Goal: Information Seeking & Learning: Learn about a topic

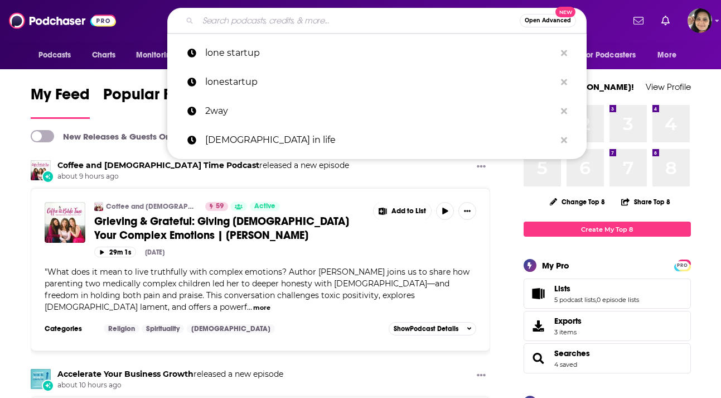
click at [361, 20] on input "Search podcasts, credits, & more..." at bounding box center [359, 21] width 322 height 18
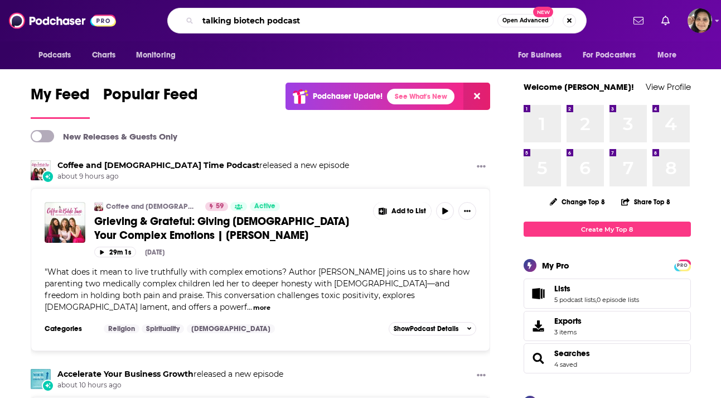
type input "talking biotech podcast"
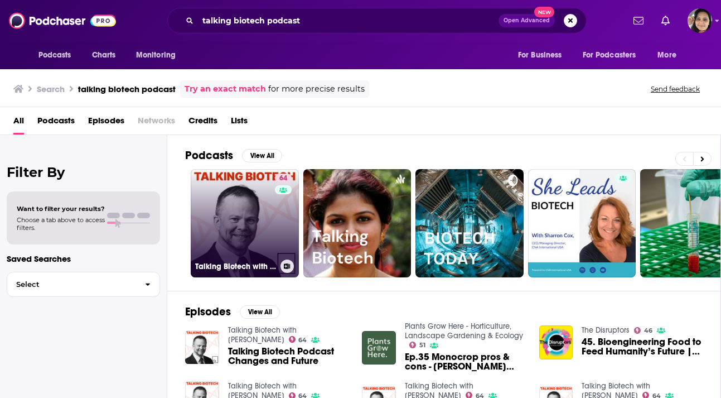
click at [234, 212] on link "64 Talking Biotech with [PERSON_NAME]" at bounding box center [245, 223] width 108 height 108
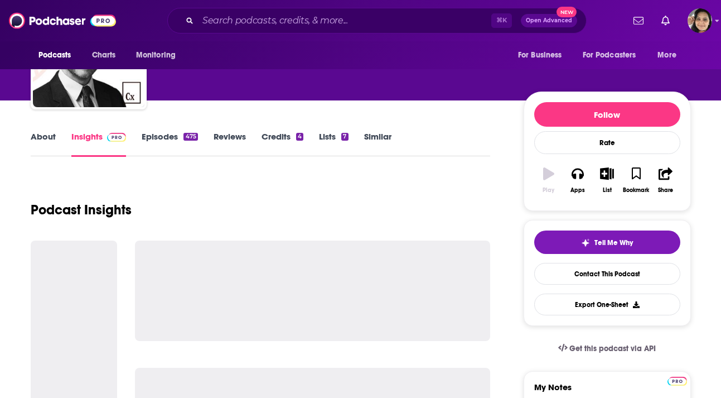
scroll to position [86, 0]
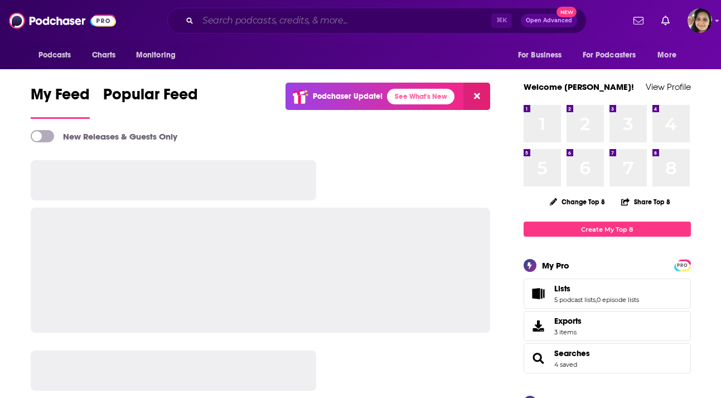
click at [254, 23] on input "Search podcasts, credits, & more..." at bounding box center [344, 21] width 293 height 18
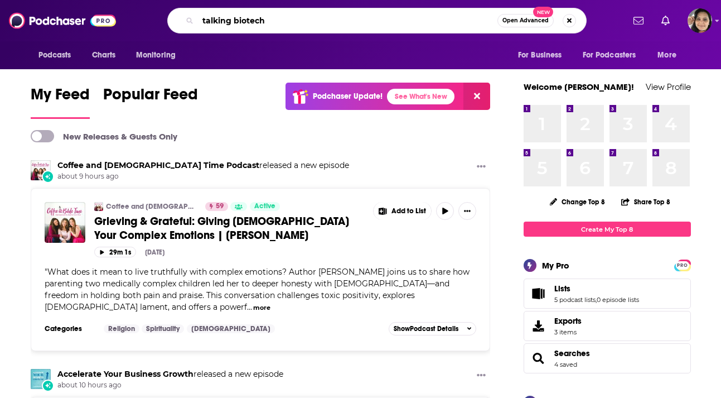
type input "talking biotech"
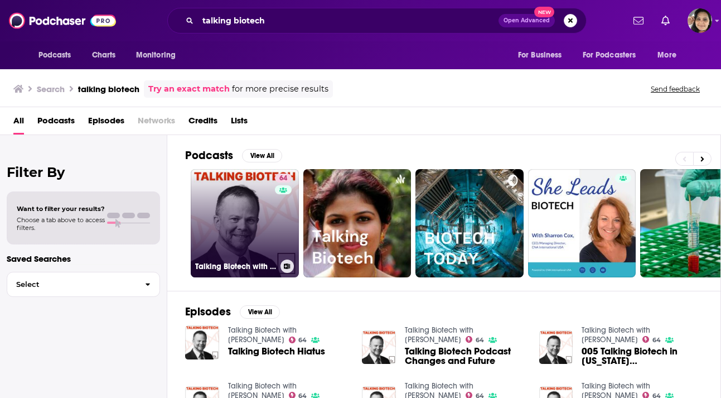
click at [226, 202] on link "64 Talking Biotech with [PERSON_NAME]" at bounding box center [245, 223] width 108 height 108
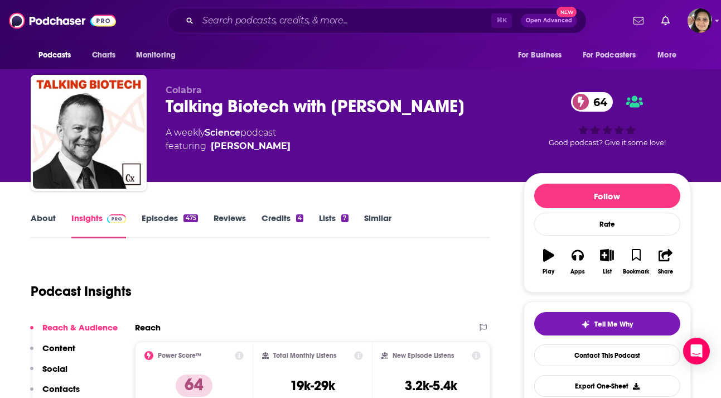
click at [163, 220] on link "Episodes 475" at bounding box center [170, 225] width 56 height 26
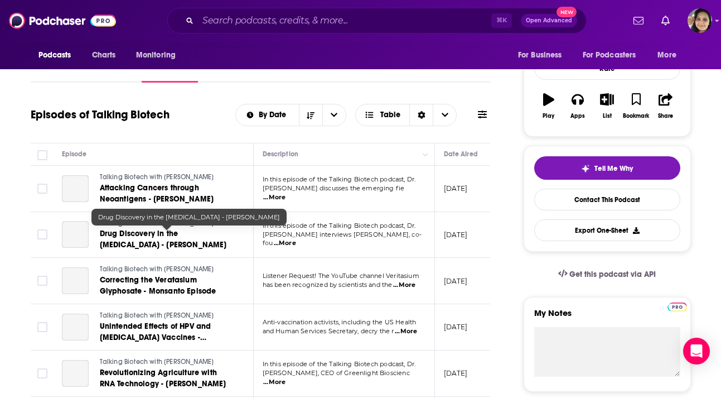
scroll to position [170, 0]
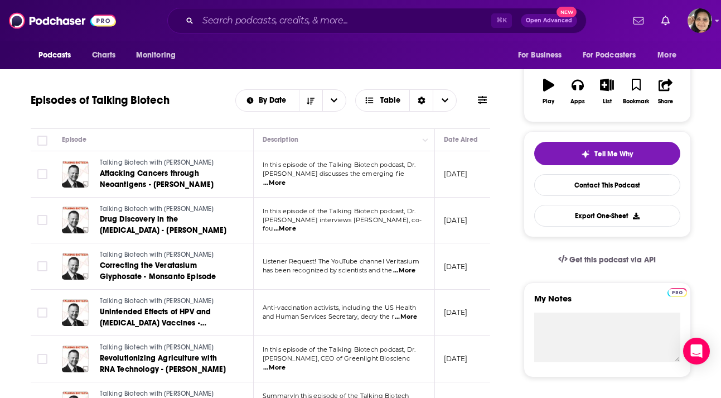
click at [408, 317] on span "...More" at bounding box center [406, 316] width 22 height 9
drag, startPoint x: 341, startPoint y: 240, endPoint x: 341, endPoint y: 255, distance: 15.1
click at [414, 316] on span "...More" at bounding box center [406, 316] width 22 height 9
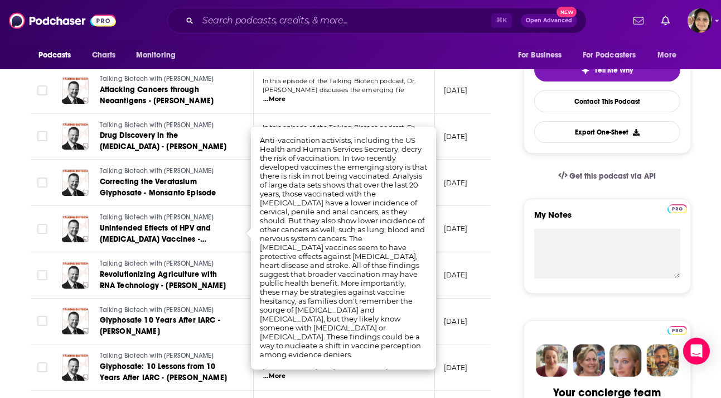
scroll to position [256, 0]
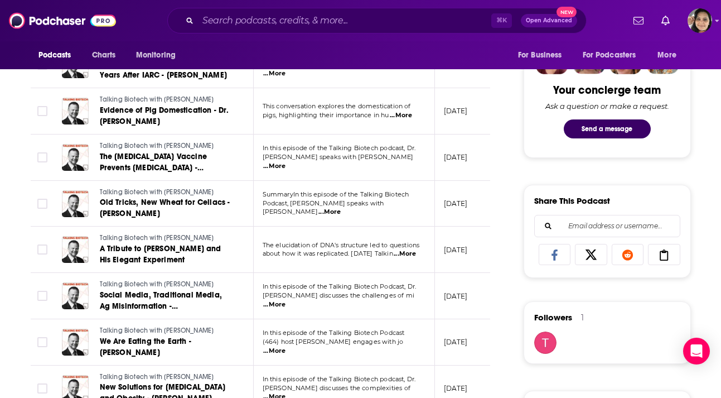
scroll to position [555, 0]
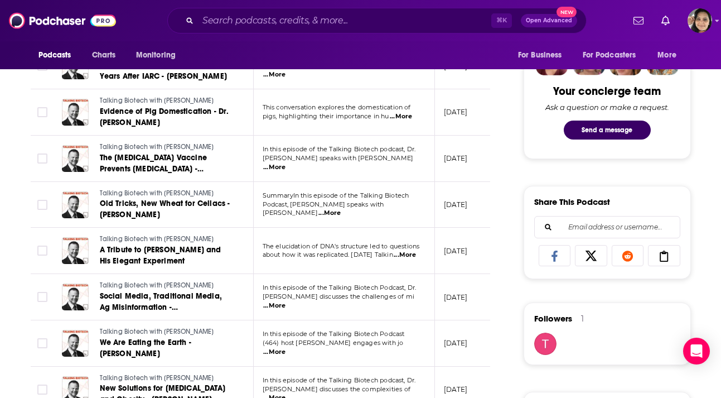
click at [407, 255] on span "...More" at bounding box center [405, 254] width 22 height 9
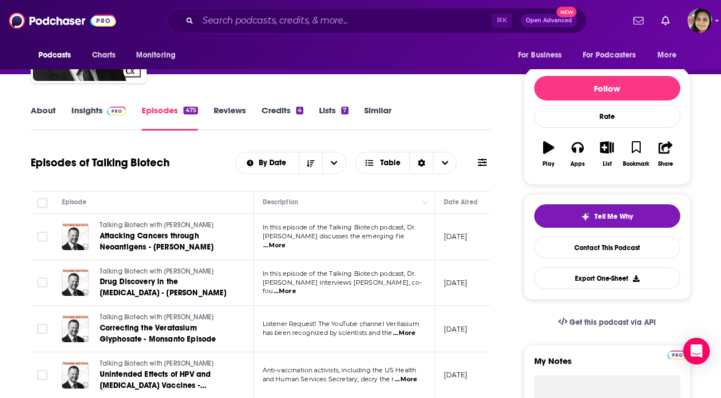
scroll to position [0, 0]
